Goal: Information Seeking & Learning: Learn about a topic

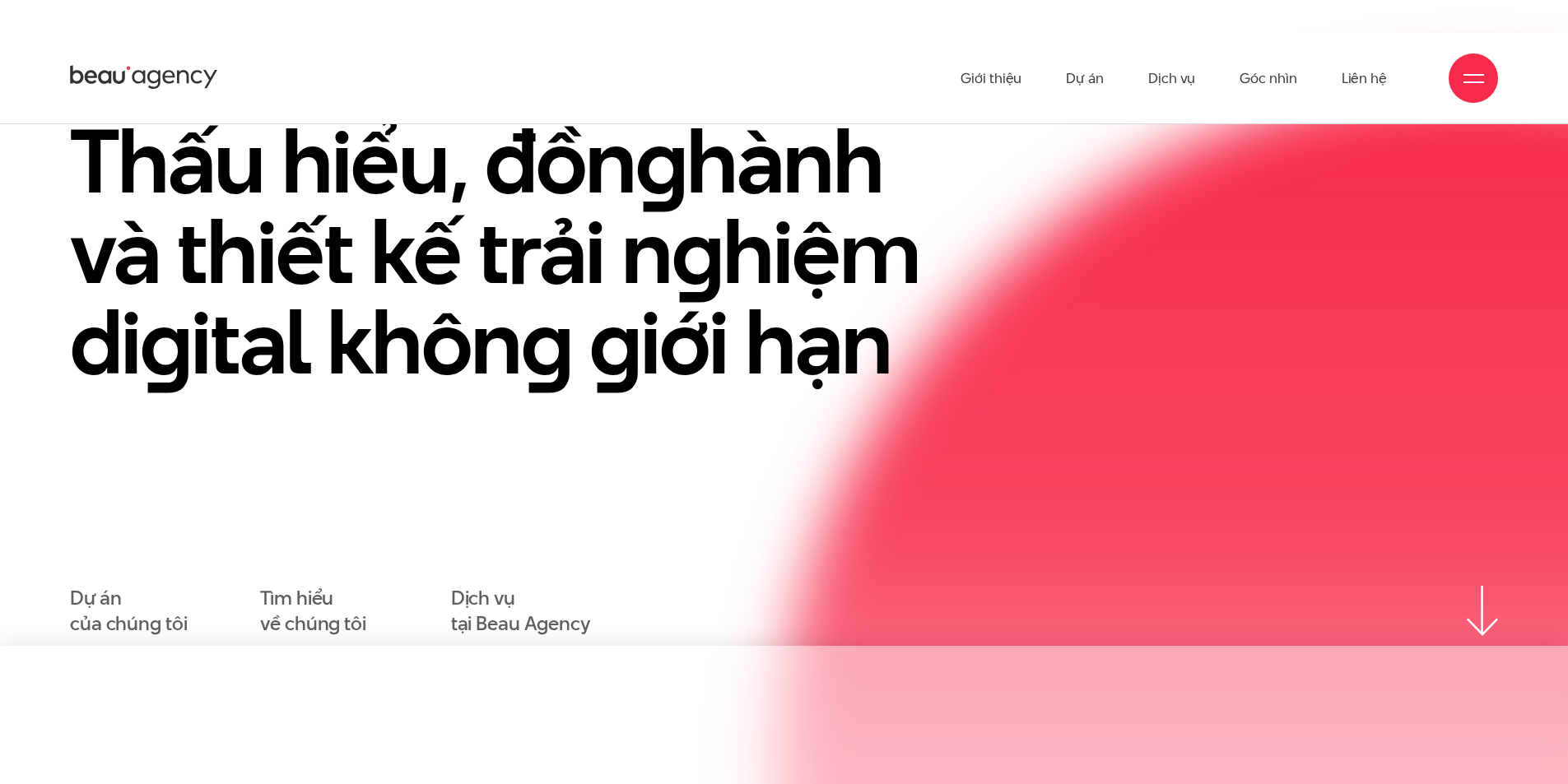
scroll to position [164, 0]
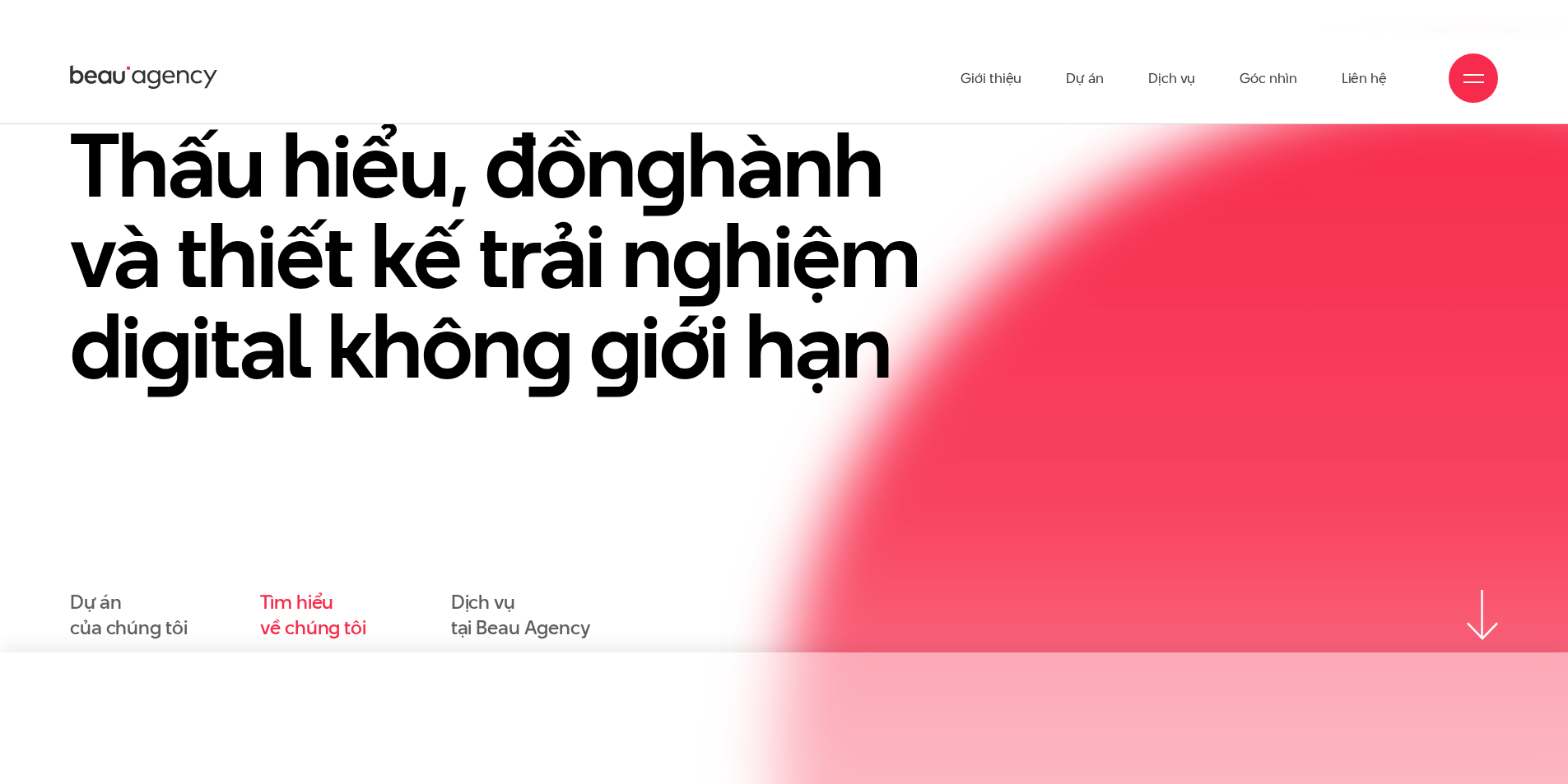
click at [322, 622] on link "Tìm hiểu về chúng tôi" at bounding box center [313, 615] width 106 height 51
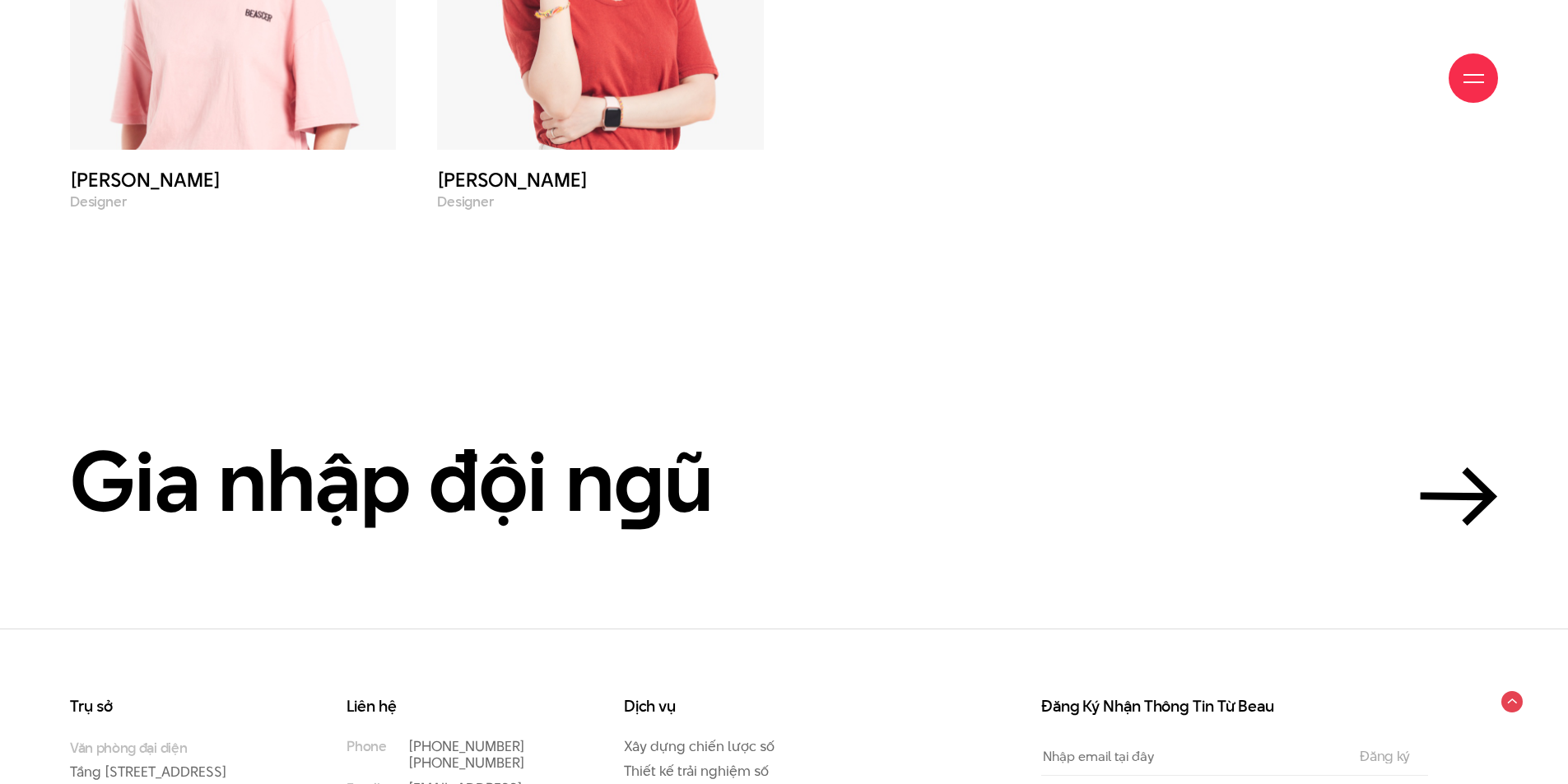
scroll to position [7563, 0]
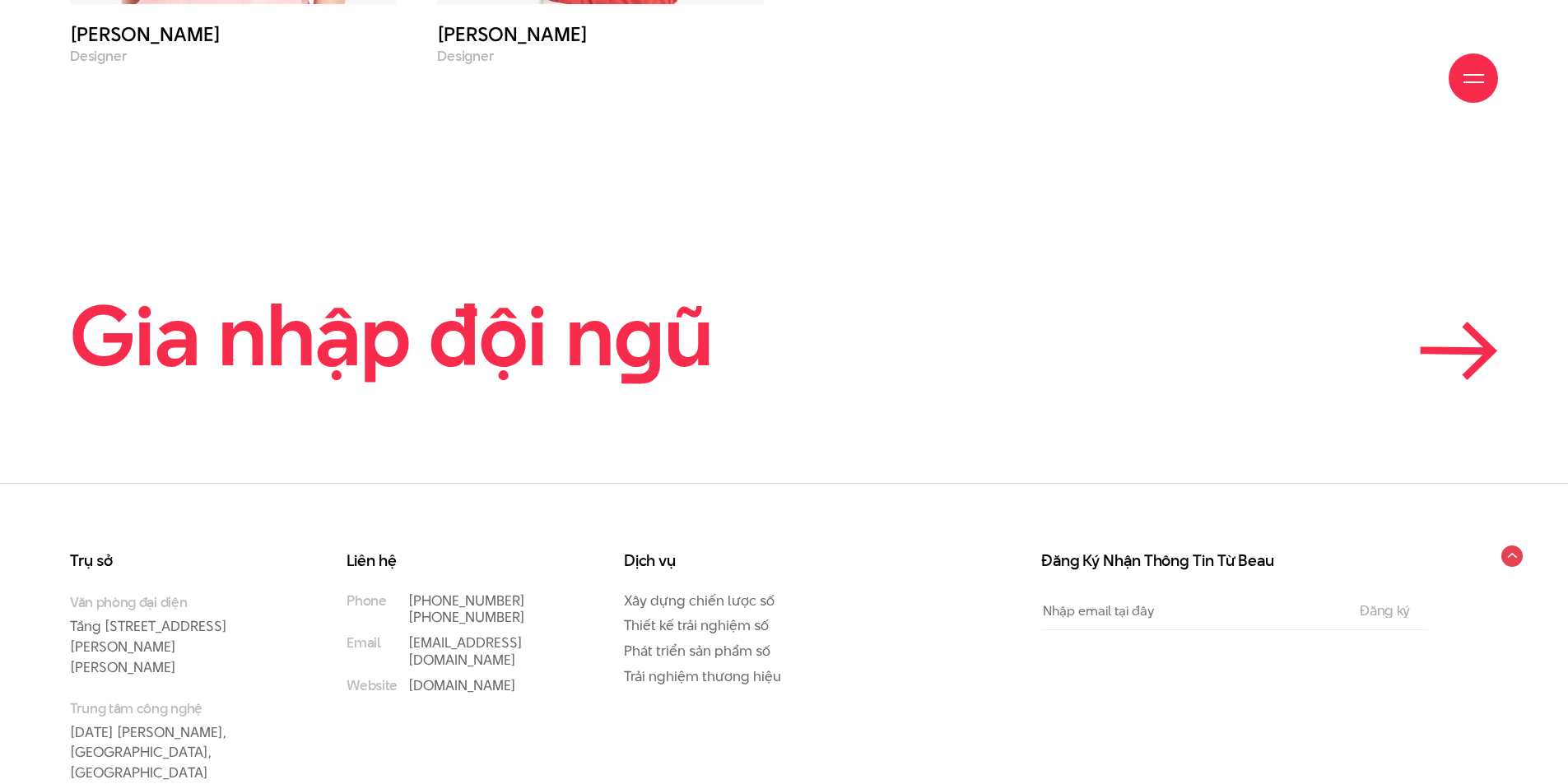
click at [1454, 321] on icon at bounding box center [1458, 350] width 78 height 59
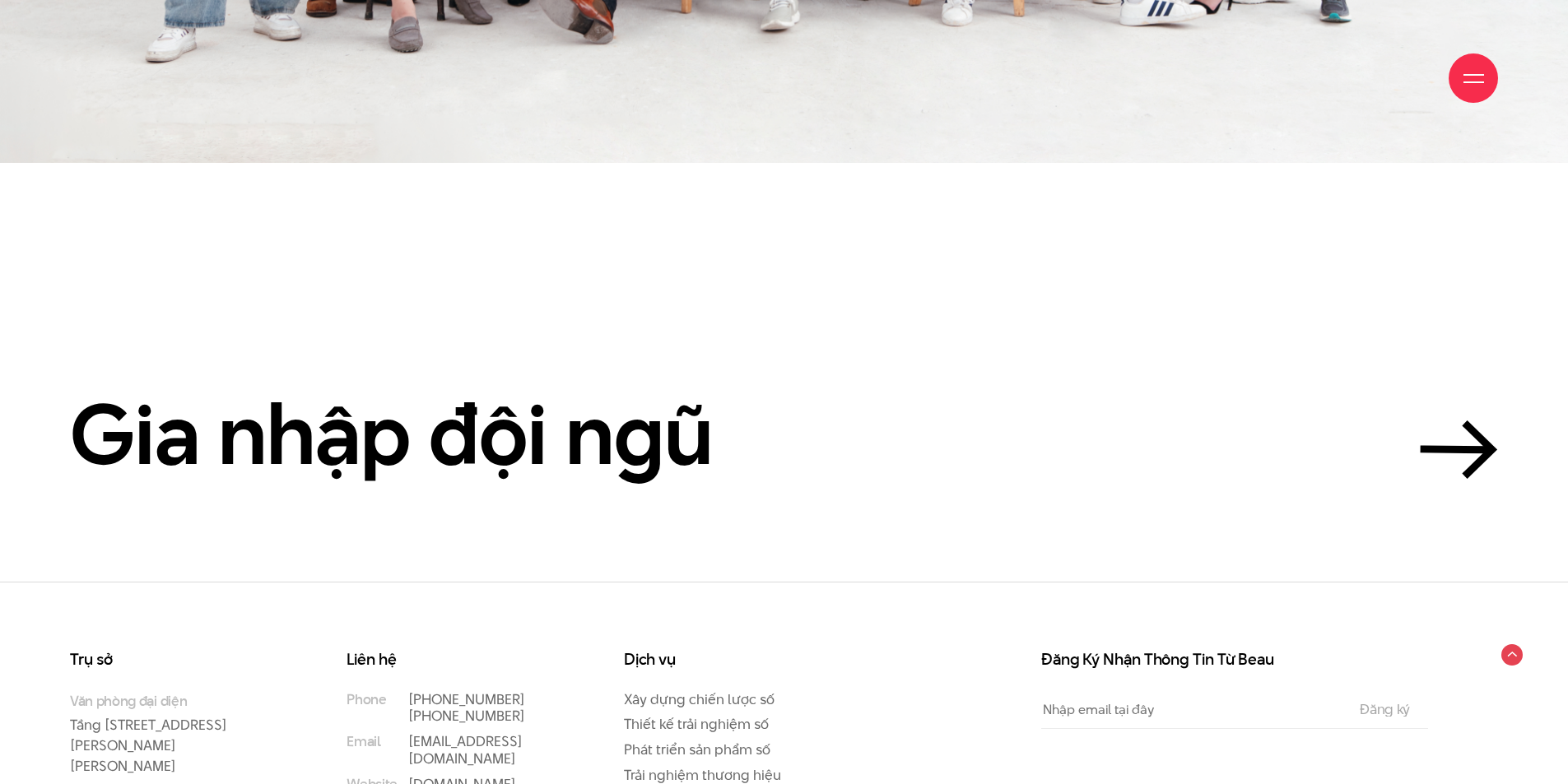
scroll to position [5537, 0]
